Goal: Use online tool/utility: Utilize a website feature to perform a specific function

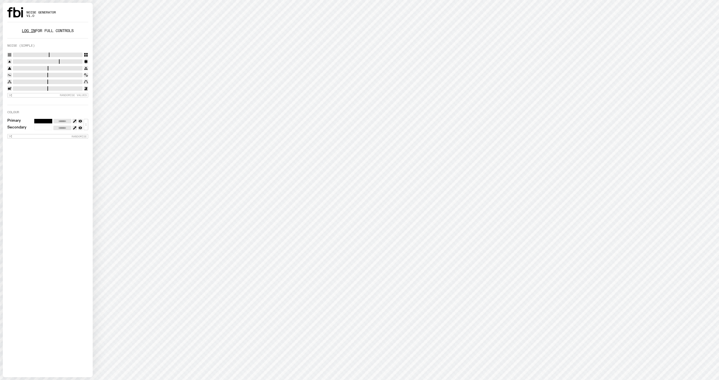
click at [31, 32] on link "Log in" at bounding box center [28, 30] width 13 height 5
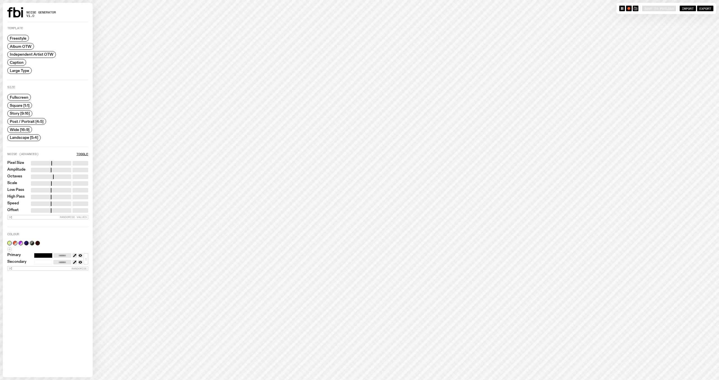
click at [23, 113] on span "Story [9:16]" at bounding box center [20, 113] width 20 height 4
click at [20, 61] on span "Caption" at bounding box center [17, 62] width 14 height 4
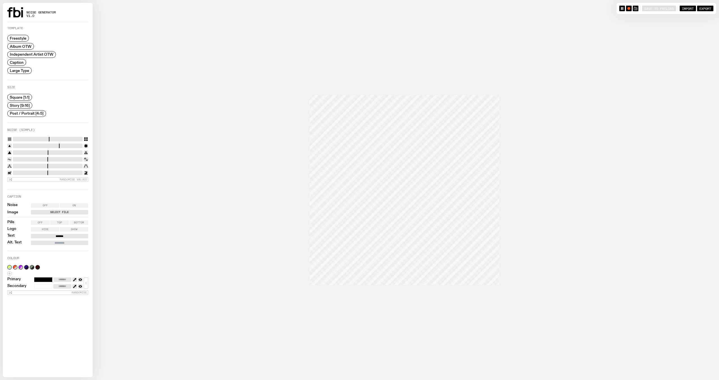
click at [24, 105] on span "Story [9:16]" at bounding box center [20, 105] width 20 height 4
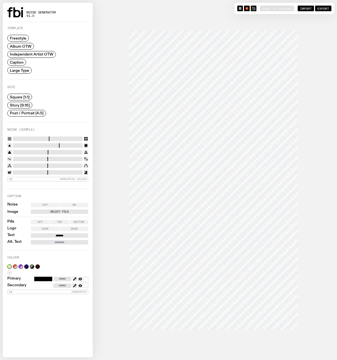
click at [46, 64] on div "Caption" at bounding box center [31, 62] width 49 height 7
click at [62, 207] on div "Noise Off On Image Select File Pills Off Top Bottom Logo Hide Show Text *******…" at bounding box center [47, 224] width 81 height 42
click at [61, 210] on label "Select File" at bounding box center [59, 212] width 55 height 4
click at [0, 0] on input "Select File" at bounding box center [0, 0] width 0 height 0
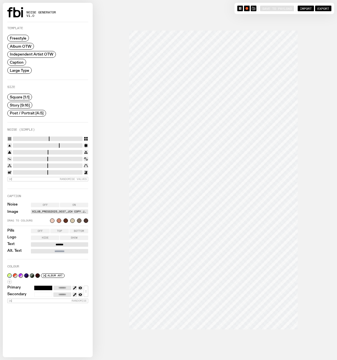
click at [61, 241] on div "Noise Off On Image XClub_Press2025_0037_JCH copy.jpg Drag to colours Pills Off …" at bounding box center [47, 228] width 81 height 51
click at [61, 242] on div "Noise Off On Image XClub_Press2025_0037_JCH copy.jpg Drag to colours Pills Off …" at bounding box center [47, 228] width 81 height 51
click at [61, 243] on input "*******" at bounding box center [59, 245] width 57 height 4
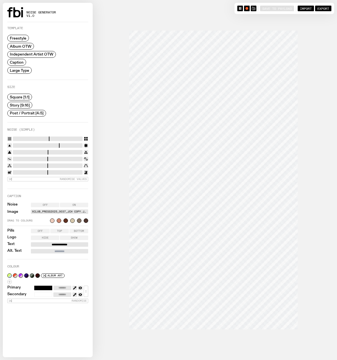
type input "**********"
click at [44, 250] on input "Alt. Text" at bounding box center [59, 251] width 57 height 4
type input "*******"
drag, startPoint x: 19, startPoint y: 164, endPoint x: 78, endPoint y: 166, distance: 59.5
type input "****"
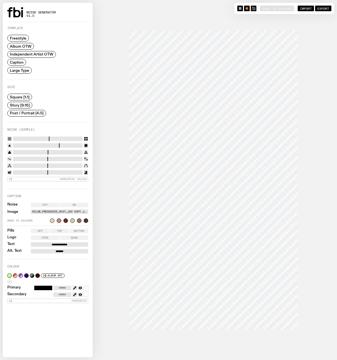
click at [78, 166] on input "range" at bounding box center [48, 166] width 70 height 4
drag, startPoint x: 14, startPoint y: 172, endPoint x: -3, endPoint y: 172, distance: 17.1
type input "*"
click at [13, 172] on input "range" at bounding box center [48, 172] width 70 height 4
drag, startPoint x: 13, startPoint y: 151, endPoint x: 79, endPoint y: 151, distance: 65.4
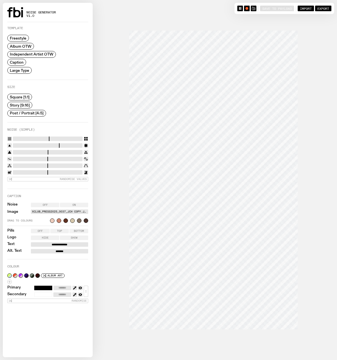
type input "****"
click at [79, 151] on input "range" at bounding box center [48, 152] width 70 height 4
drag, startPoint x: 13, startPoint y: 144, endPoint x: 79, endPoint y: 145, distance: 65.7
type input "*"
click at [79, 145] on input "range" at bounding box center [48, 145] width 70 height 4
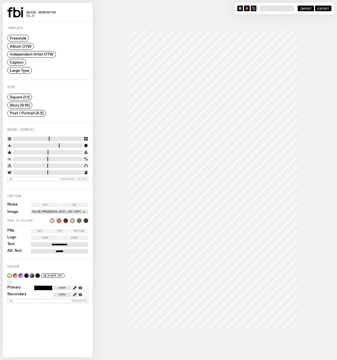
drag, startPoint x: 12, startPoint y: 171, endPoint x: 32, endPoint y: 170, distance: 19.7
click at [32, 170] on div at bounding box center [47, 172] width 81 height 4
drag, startPoint x: 18, startPoint y: 171, endPoint x: 73, endPoint y: 153, distance: 57.5
type input "****"
click at [78, 170] on input "range" at bounding box center [48, 172] width 70 height 4
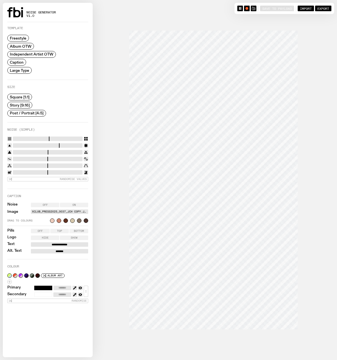
type input "*"
drag, startPoint x: 81, startPoint y: 145, endPoint x: 108, endPoint y: 145, distance: 26.7
click at [83, 145] on input "range" at bounding box center [48, 145] width 70 height 4
drag, startPoint x: 58, startPoint y: 138, endPoint x: 17, endPoint y: 140, distance: 41.3
type input "*"
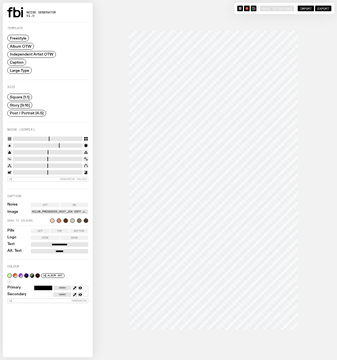
click at [17, 140] on input "range" at bounding box center [48, 139] width 70 height 4
drag, startPoint x: 78, startPoint y: 151, endPoint x: 82, endPoint y: 152, distance: 4.4
type input "*"
click at [83, 152] on input "range" at bounding box center [48, 152] width 70 height 4
drag, startPoint x: 78, startPoint y: 164, endPoint x: 25, endPoint y: 166, distance: 52.5
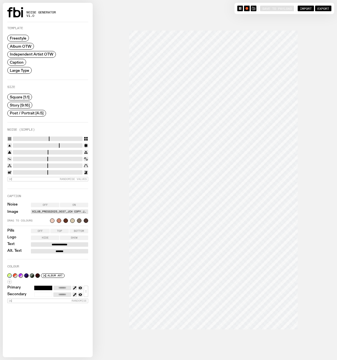
type input "****"
click at [25, 166] on input "range" at bounding box center [48, 166] width 70 height 4
drag, startPoint x: 78, startPoint y: 171, endPoint x: 17, endPoint y: 174, distance: 61.0
type input "****"
click at [17, 174] on input "range" at bounding box center [48, 172] width 70 height 4
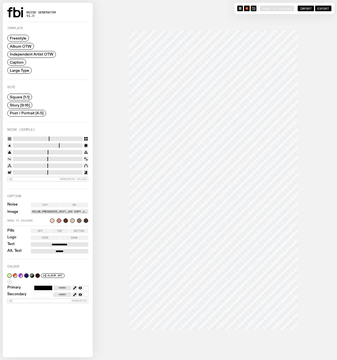
drag, startPoint x: 17, startPoint y: 137, endPoint x: 50, endPoint y: 139, distance: 32.6
type input "**"
click at [50, 139] on input "range" at bounding box center [48, 139] width 70 height 4
drag, startPoint x: 78, startPoint y: 145, endPoint x: 69, endPoint y: 145, distance: 9.5
click at [69, 145] on input "range" at bounding box center [48, 145] width 70 height 4
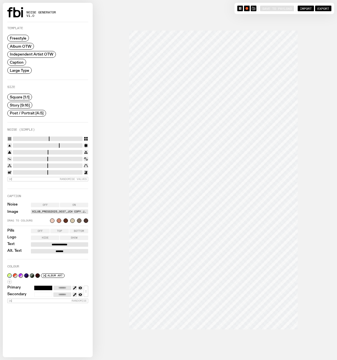
drag, startPoint x: 63, startPoint y: 143, endPoint x: 46, endPoint y: 144, distance: 16.9
type input "*"
click at [46, 144] on input "range" at bounding box center [48, 145] width 70 height 4
click at [45, 145] on input "range" at bounding box center [48, 145] width 70 height 4
type input "*"
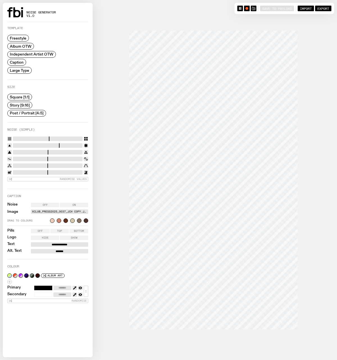
drag, startPoint x: 80, startPoint y: 151, endPoint x: 131, endPoint y: 151, distance: 51.1
click at [83, 151] on input "range" at bounding box center [48, 152] width 70 height 4
drag, startPoint x: 43, startPoint y: 144, endPoint x: 57, endPoint y: 144, distance: 14.0
click at [60, 144] on input "range" at bounding box center [48, 145] width 70 height 4
drag, startPoint x: 58, startPoint y: 144, endPoint x: 68, endPoint y: 144, distance: 9.8
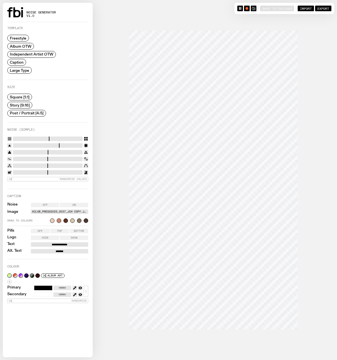
click at [68, 144] on input "range" at bounding box center [48, 145] width 70 height 4
drag, startPoint x: 68, startPoint y: 144, endPoint x: 77, endPoint y: 144, distance: 9.0
type input "*"
click at [77, 144] on input "range" at bounding box center [48, 145] width 70 height 4
drag, startPoint x: 25, startPoint y: 164, endPoint x: 17, endPoint y: 164, distance: 7.9
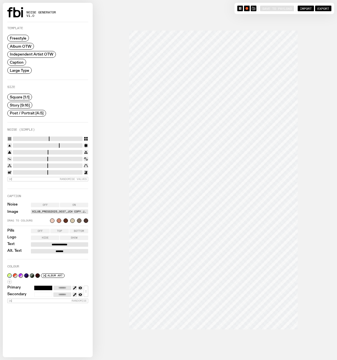
type input "****"
click at [17, 164] on input "range" at bounding box center [48, 166] width 70 height 4
drag, startPoint x: 16, startPoint y: 173, endPoint x: 25, endPoint y: 173, distance: 8.4
type input "****"
click at [25, 173] on input "range" at bounding box center [48, 172] width 70 height 4
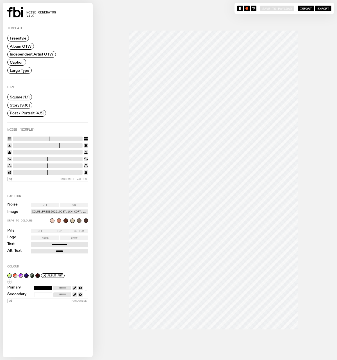
type input "*"
drag, startPoint x: 82, startPoint y: 151, endPoint x: 94, endPoint y: 151, distance: 12.1
click at [83, 151] on input "range" at bounding box center [48, 152] width 70 height 4
drag, startPoint x: 82, startPoint y: 145, endPoint x: 72, endPoint y: 145, distance: 9.8
click at [72, 145] on input "range" at bounding box center [48, 145] width 70 height 4
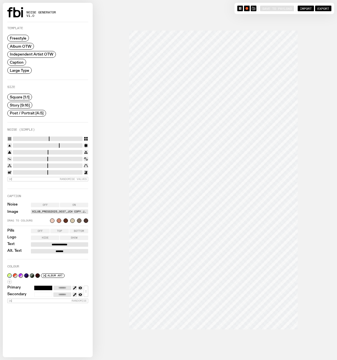
drag, startPoint x: 82, startPoint y: 145, endPoint x: 77, endPoint y: 145, distance: 4.8
click at [77, 145] on input "range" at bounding box center [48, 145] width 70 height 4
drag, startPoint x: 81, startPoint y: 145, endPoint x: 69, endPoint y: 146, distance: 11.5
type input "*"
click at [69, 146] on input "range" at bounding box center [48, 145] width 70 height 4
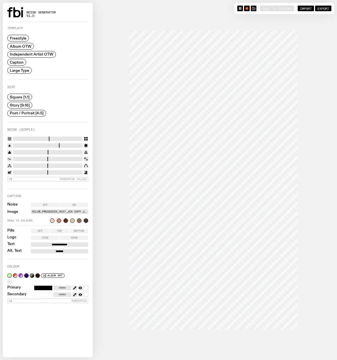
drag, startPoint x: 51, startPoint y: 139, endPoint x: 79, endPoint y: 138, distance: 28.1
type input "**"
click at [79, 138] on input "range" at bounding box center [48, 139] width 70 height 4
drag, startPoint x: 60, startPoint y: 145, endPoint x: 53, endPoint y: 145, distance: 6.7
click at [53, 145] on input "range" at bounding box center [48, 145] width 70 height 4
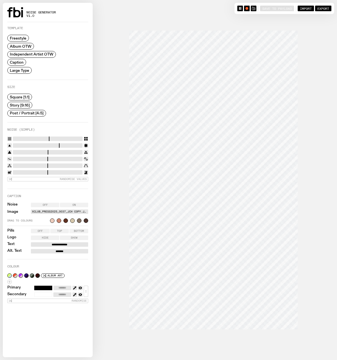
drag, startPoint x: 59, startPoint y: 144, endPoint x: 68, endPoint y: 144, distance: 8.7
click at [68, 144] on input "range" at bounding box center [48, 145] width 70 height 4
drag, startPoint x: 68, startPoint y: 144, endPoint x: 74, endPoint y: 144, distance: 5.6
click at [74, 144] on input "range" at bounding box center [48, 145] width 70 height 4
drag, startPoint x: 74, startPoint y: 144, endPoint x: 45, endPoint y: 145, distance: 28.9
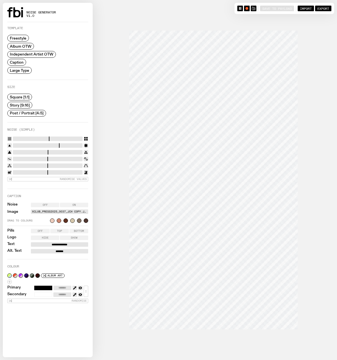
type input "*"
click at [45, 145] on input "range" at bounding box center [48, 145] width 70 height 4
drag, startPoint x: 43, startPoint y: 152, endPoint x: 73, endPoint y: 152, distance: 29.8
type input "****"
click at [74, 152] on input "range" at bounding box center [48, 152] width 70 height 4
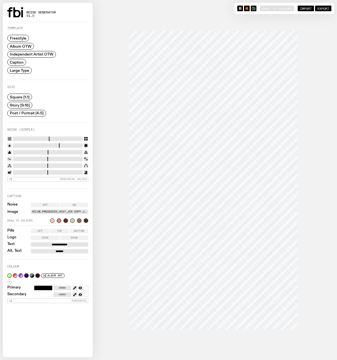
drag, startPoint x: 17, startPoint y: 164, endPoint x: 72, endPoint y: 162, distance: 54.5
type input "****"
click at [72, 164] on input "range" at bounding box center [48, 166] width 70 height 4
drag, startPoint x: 24, startPoint y: 172, endPoint x: 43, endPoint y: 175, distance: 19.3
type input "****"
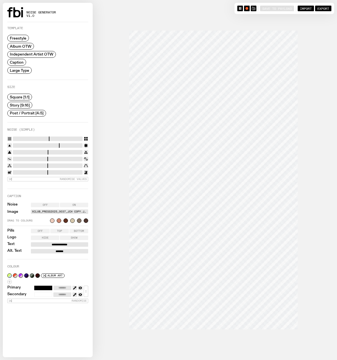
click at [42, 175] on input "range" at bounding box center [48, 172] width 70 height 4
drag, startPoint x: 69, startPoint y: 165, endPoint x: 46, endPoint y: 166, distance: 23.6
type input "****"
click at [46, 166] on input "range" at bounding box center [48, 166] width 70 height 4
drag, startPoint x: 47, startPoint y: 159, endPoint x: 82, endPoint y: 158, distance: 34.6
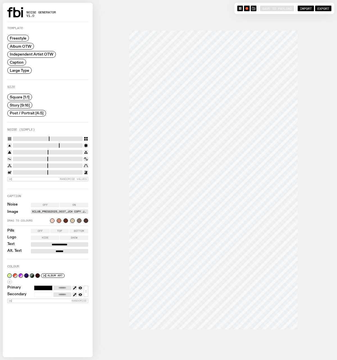
type input "*"
click at [82, 158] on input "range" at bounding box center [48, 159] width 70 height 4
type input "****"
click at [38, 172] on input "range" at bounding box center [48, 172] width 70 height 4
click at [247, 8] on button "button" at bounding box center [247, 9] width 6 height 6
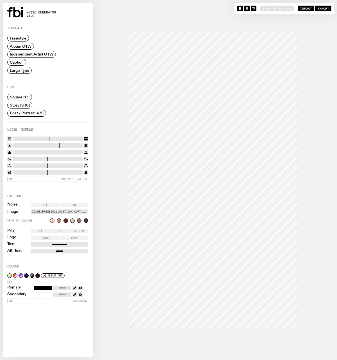
click at [245, 10] on icon "button" at bounding box center [246, 8] width 3 height 3
